Goal: Task Accomplishment & Management: Manage account settings

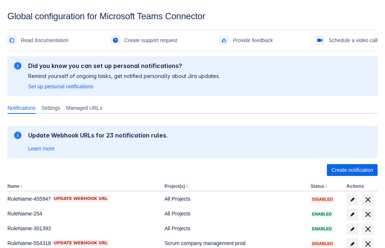
click at [352, 170] on span "Create notification" at bounding box center [352, 170] width 42 height 12
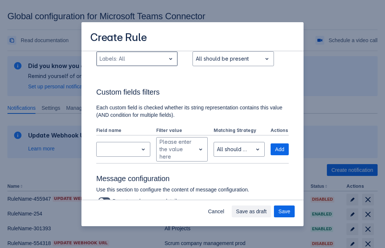
click at [137, 63] on div "Scrollable content" at bounding box center [131, 58] width 63 height 9
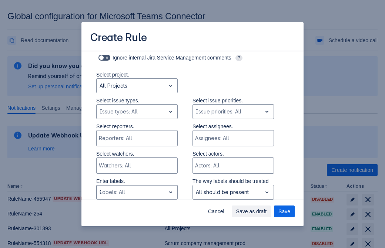
type input "961612_label"
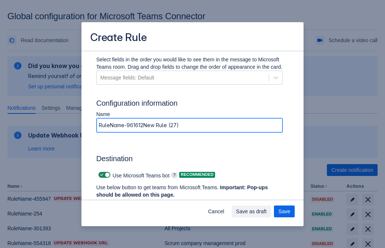
type input "RuleName-961612New Rule (27)"
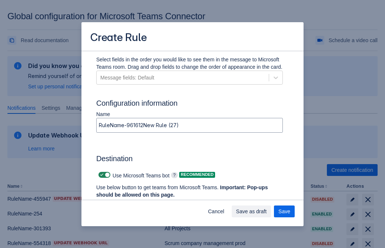
click at [101, 175] on span "Scrollable content" at bounding box center [102, 175] width 6 height 6
click at [101, 175] on input "Scrollable content" at bounding box center [100, 175] width 5 height 5
checkbox input "false"
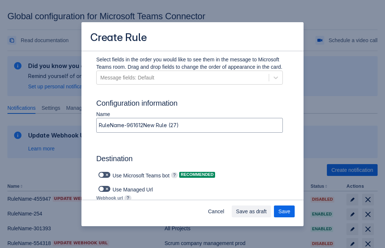
type input "https://prod-74.westus.logic.azure.com:443/workflows/f11e74d8c9ca438c8769757d73…"
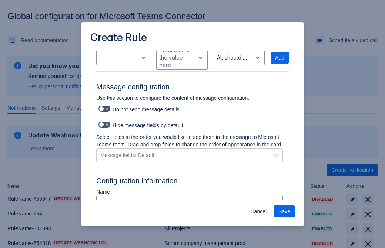
click at [284, 212] on span "Save" at bounding box center [284, 212] width 12 height 12
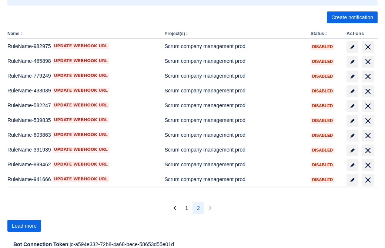
click at [24, 226] on span "Load more" at bounding box center [24, 226] width 25 height 12
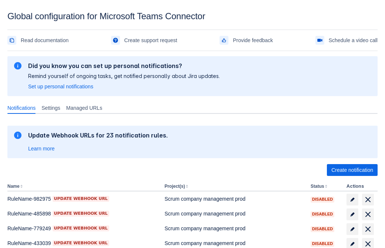
scroll to position [153, 0]
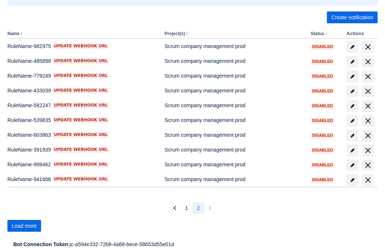
click at [24, 226] on span "Load more" at bounding box center [24, 226] width 25 height 12
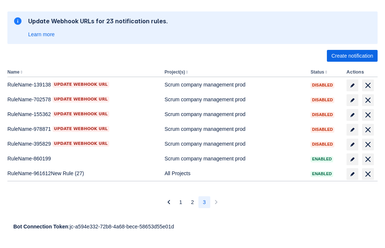
scroll to position [114, 0]
click at [367, 174] on span "delete" at bounding box center [367, 174] width 9 height 9
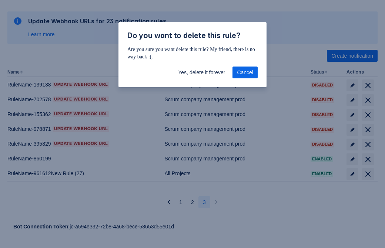
click at [201, 73] on span "Yes, delete it forever" at bounding box center [201, 73] width 47 height 12
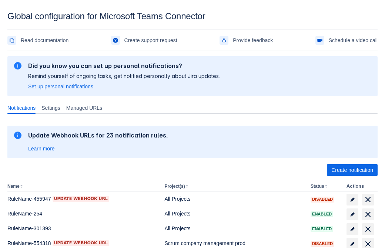
click at [352, 170] on span "Create notification" at bounding box center [352, 170] width 42 height 12
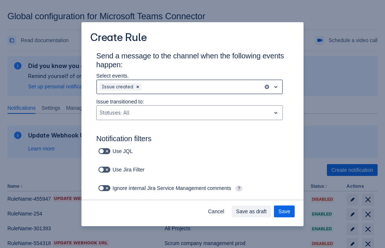
click at [189, 87] on div "Scrollable content" at bounding box center [201, 87] width 117 height 9
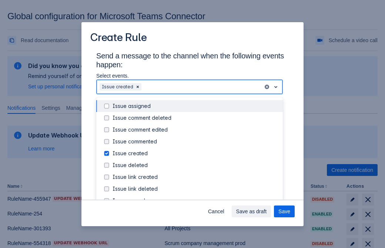
click at [195, 154] on div "Issue created" at bounding box center [195, 153] width 166 height 7
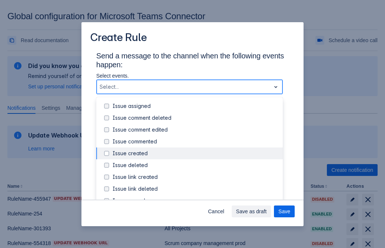
click at [195, 221] on div "Issue updated" at bounding box center [195, 224] width 166 height 7
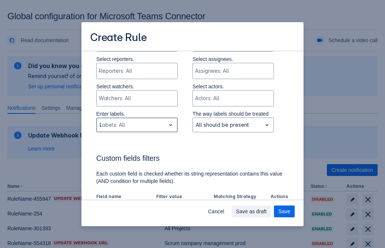
type input "239443_label"
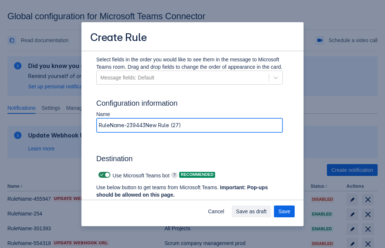
type input "RuleName-239443New Rule (27)"
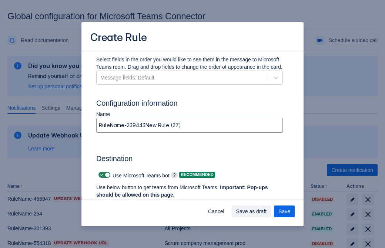
click at [101, 175] on span "Scrollable content" at bounding box center [102, 175] width 6 height 6
click at [101, 175] on input "Scrollable content" at bounding box center [100, 175] width 5 height 5
checkbox input "false"
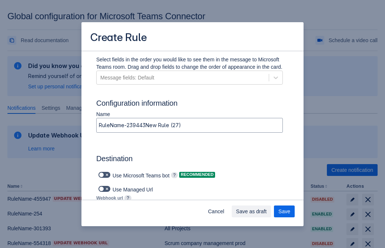
type input "https://prod-34.westus.logic.azure.com:443/workflows/b225ecea21af403f967199aab2…"
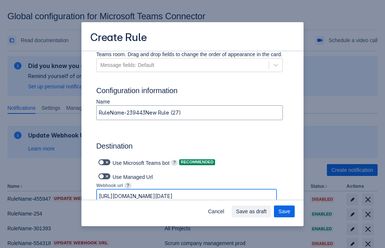
click at [267, 212] on span "Save as draft" at bounding box center [251, 212] width 31 height 12
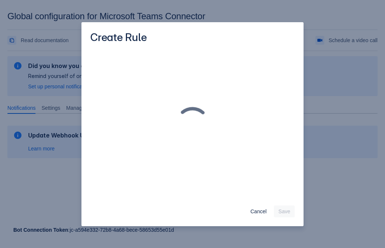
scroll to position [0, 0]
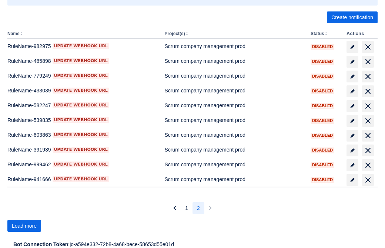
click at [24, 226] on span "Load more" at bounding box center [24, 226] width 25 height 12
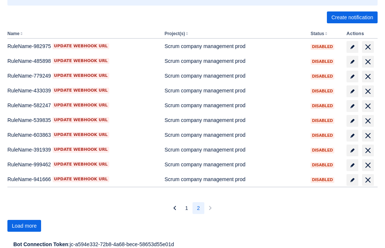
click at [24, 226] on span "Load more" at bounding box center [24, 226] width 25 height 12
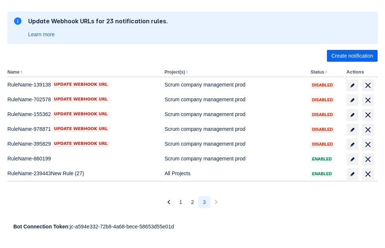
scroll to position [114, 0]
click at [367, 174] on span "delete" at bounding box center [367, 174] width 9 height 9
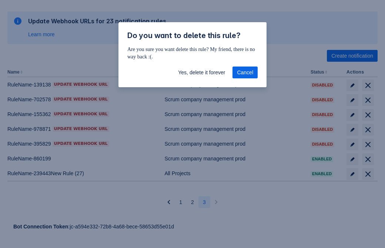
click at [201, 73] on span "Yes, delete it forever" at bounding box center [201, 73] width 47 height 12
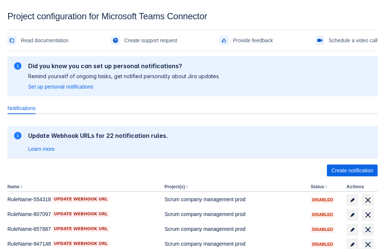
click at [352, 170] on span "Create notification" at bounding box center [352, 170] width 42 height 12
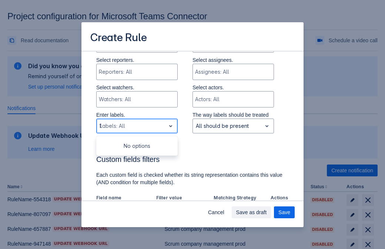
type input "122935_label"
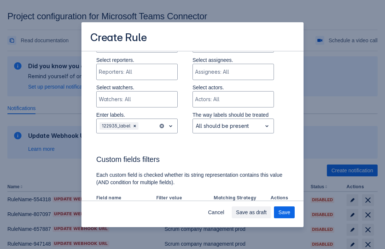
scroll to position [408, 0]
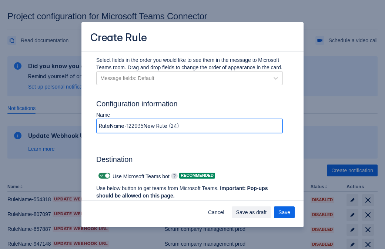
type input "RuleName-122935New Rule (24)"
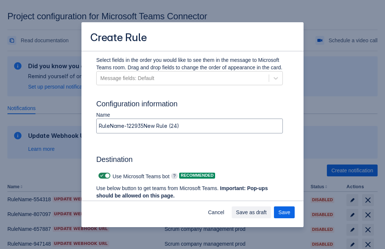
click at [101, 175] on span at bounding box center [102, 175] width 6 height 6
click at [101, 175] on input "checkbox" at bounding box center [100, 175] width 5 height 5
checkbox input "false"
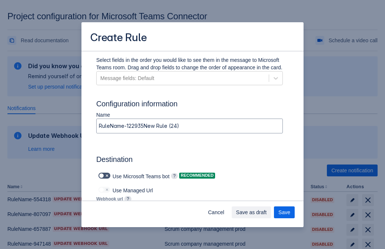
type input "https://prod-66.westus.logic.azure.com:443/workflows/8c648f5704ae4c43ad0e610244…"
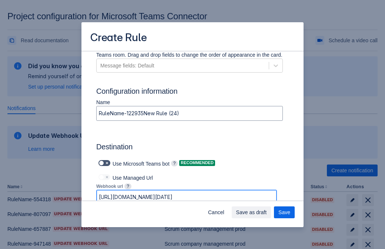
click at [267, 212] on span "Save as draft" at bounding box center [251, 212] width 31 height 12
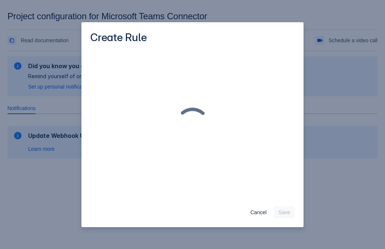
scroll to position [0, 0]
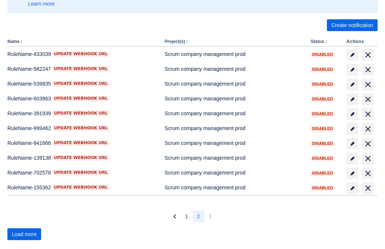
click at [24, 234] on span "Load more" at bounding box center [24, 234] width 25 height 12
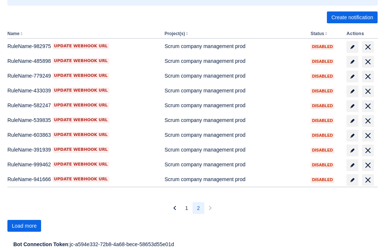
click at [24, 226] on span "Load more" at bounding box center [24, 226] width 25 height 12
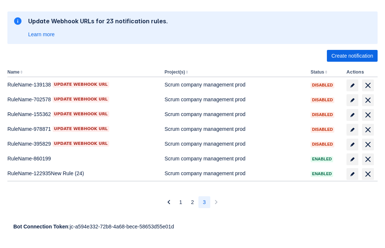
click at [367, 174] on span "delete" at bounding box center [367, 174] width 9 height 9
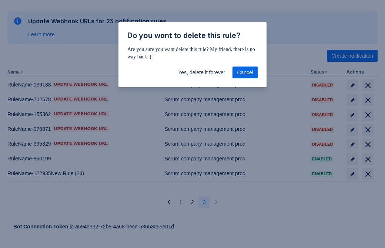
click at [201, 73] on span "Yes, delete it forever" at bounding box center [201, 73] width 47 height 12
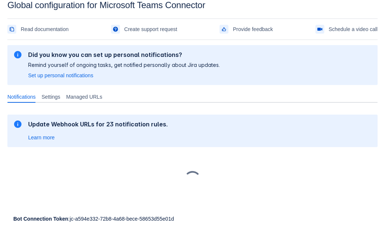
scroll to position [11, 0]
